Goal: Task Accomplishment & Management: Complete application form

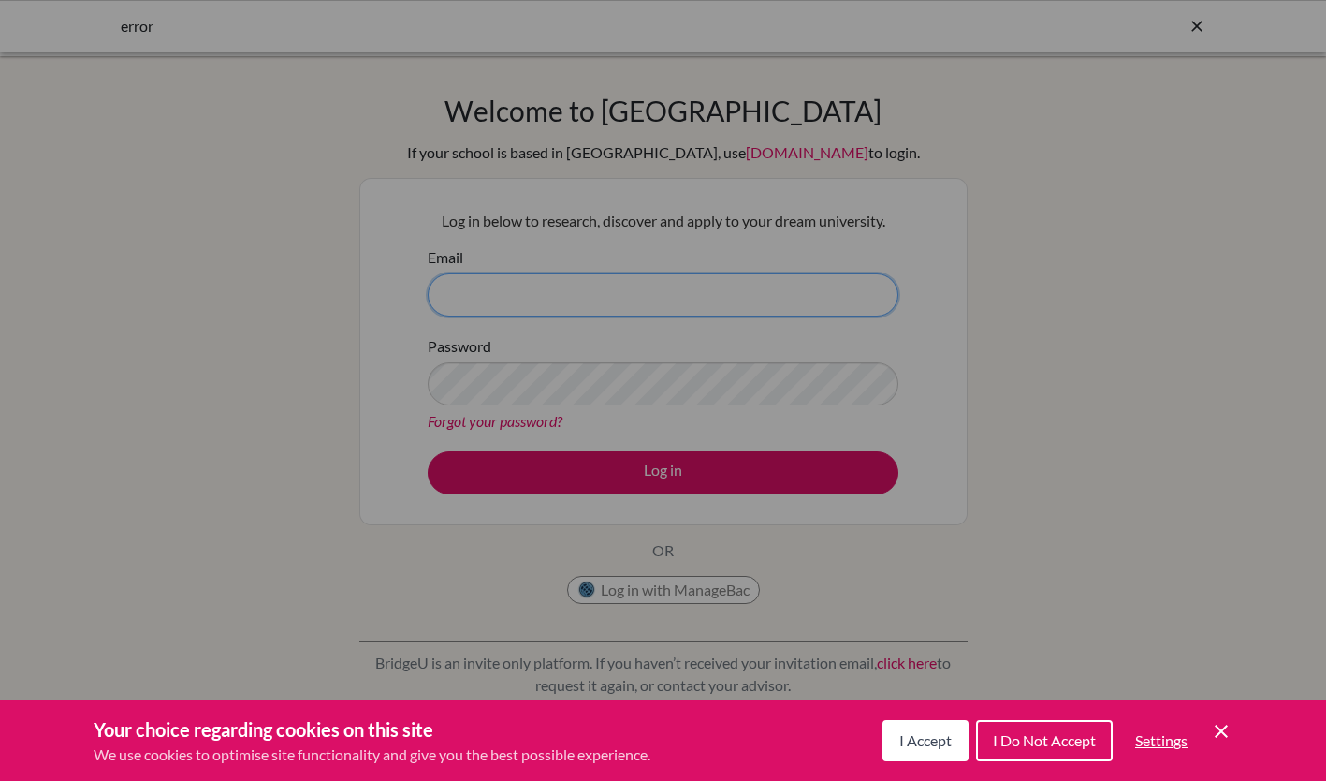
type input "[EMAIL_ADDRESS][DOMAIN_NAME]"
click at [624, 469] on div "Cookie Preferences" at bounding box center [663, 390] width 1326 height 781
click at [938, 744] on span "I Accept" at bounding box center [926, 740] width 52 height 18
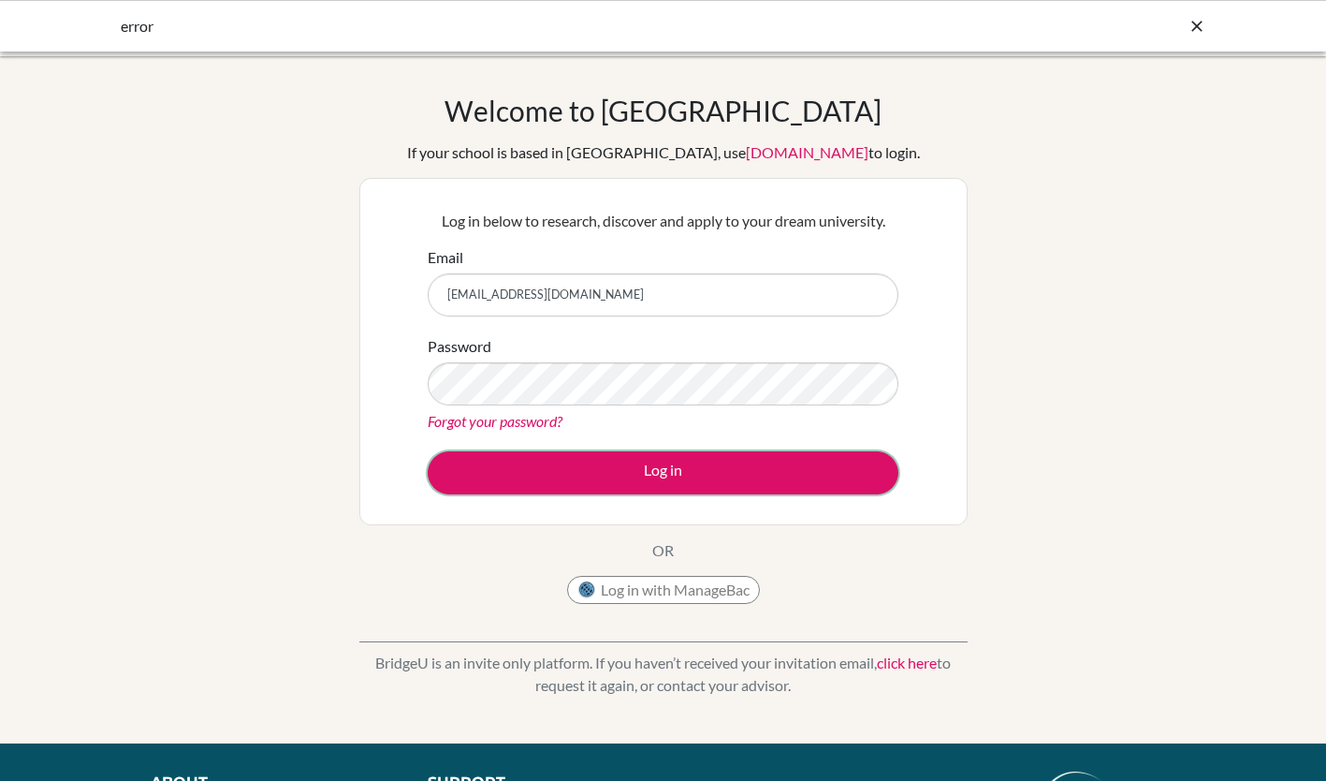
click at [635, 480] on button "Log in" at bounding box center [663, 472] width 471 height 43
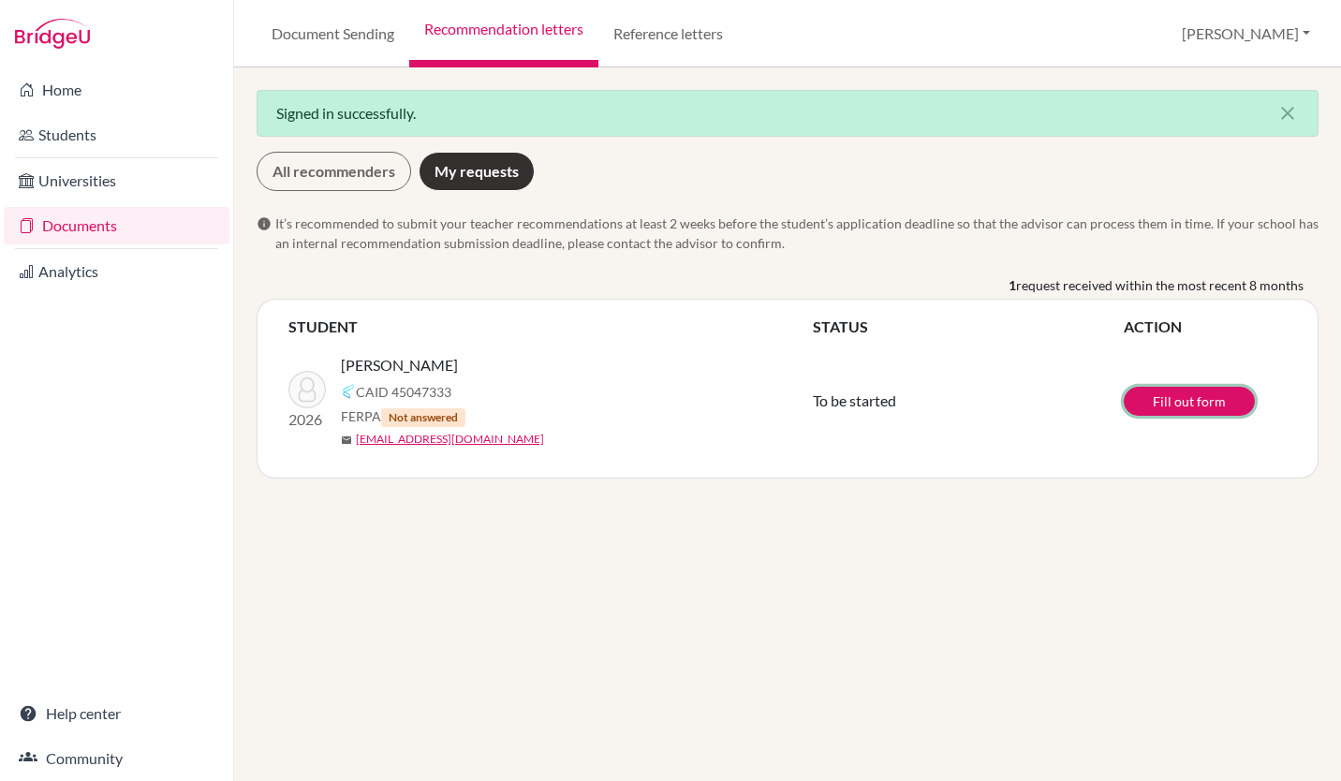
click at [1167, 395] on link "Fill out form" at bounding box center [1188, 401] width 131 height 29
